Goal: Information Seeking & Learning: Check status

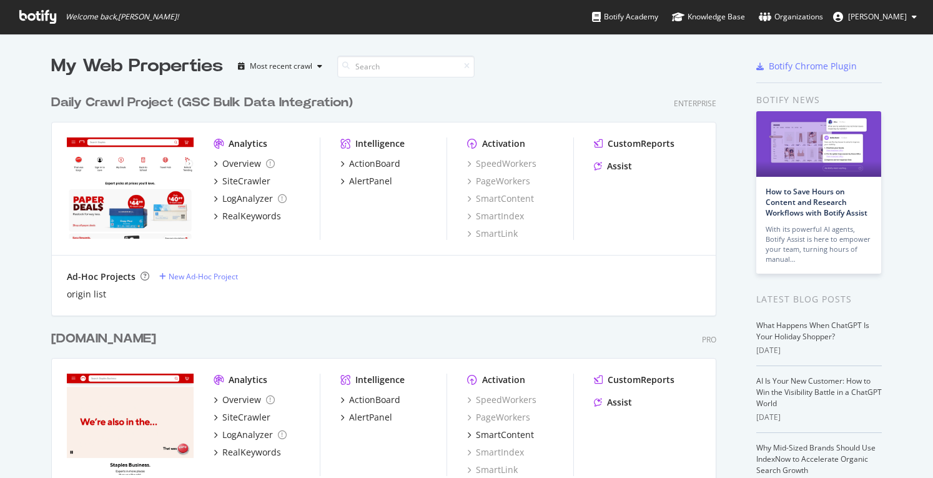
scroll to position [469, 914]
